Goal: Register for event/course

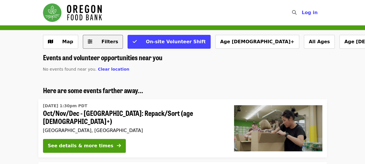
click at [104, 44] on span "Filters" at bounding box center [109, 41] width 17 height 5
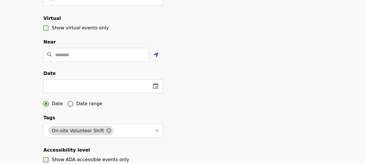
scroll to position [124, 0]
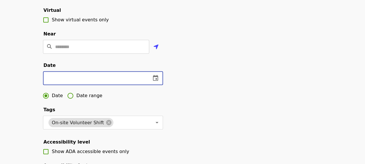
click at [89, 85] on input "text" at bounding box center [94, 78] width 103 height 14
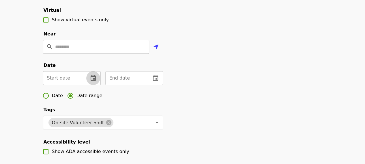
click at [95, 82] on icon "change date" at bounding box center [93, 78] width 7 height 7
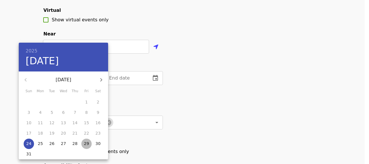
click at [85, 145] on p "29" at bounding box center [86, 144] width 5 height 6
type input "**********"
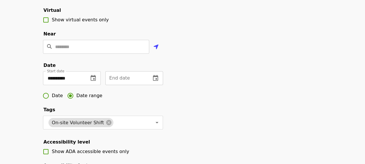
click at [141, 85] on input "text" at bounding box center [125, 78] width 41 height 14
click at [152, 82] on icon "change date" at bounding box center [155, 78] width 7 height 7
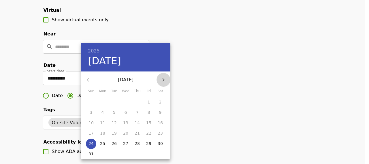
click at [163, 79] on icon "button" at bounding box center [163, 79] width 7 height 7
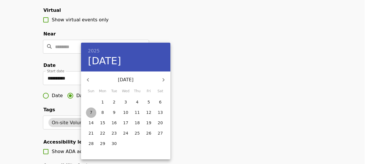
click at [92, 112] on span "7" at bounding box center [91, 112] width 10 height 6
type input "**********"
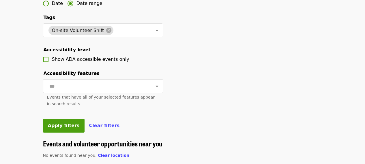
scroll to position [217, 0]
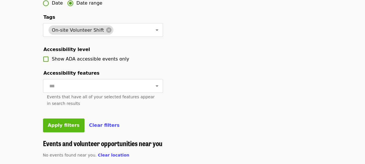
click at [52, 128] on span "Apply filters" at bounding box center [64, 124] width 32 height 5
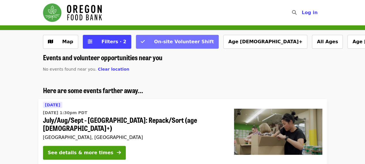
click at [154, 45] on button "On-site Volunteer Shift" at bounding box center [177, 42] width 83 height 14
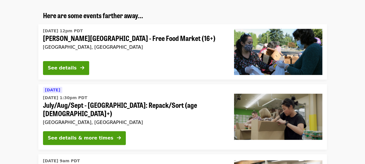
scroll to position [72, 0]
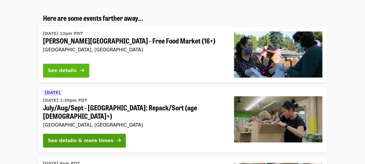
click at [59, 71] on div "See details" at bounding box center [62, 70] width 29 height 7
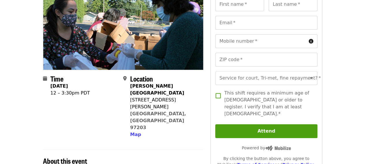
scroll to position [68, 0]
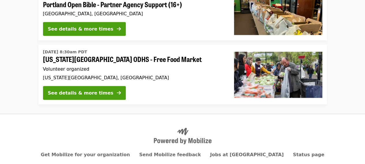
scroll to position [572, 0]
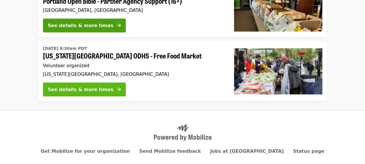
click at [84, 86] on div "See details & more times" at bounding box center [80, 89] width 65 height 7
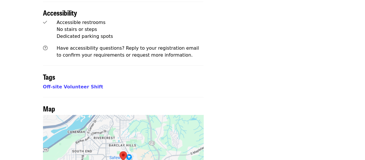
scroll to position [510, 0]
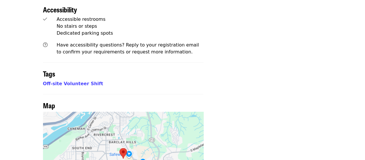
click at [142, 112] on div at bounding box center [123, 159] width 160 height 94
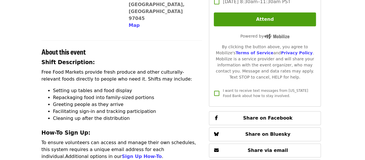
scroll to position [177, 1]
